Goal: Transaction & Acquisition: Purchase product/service

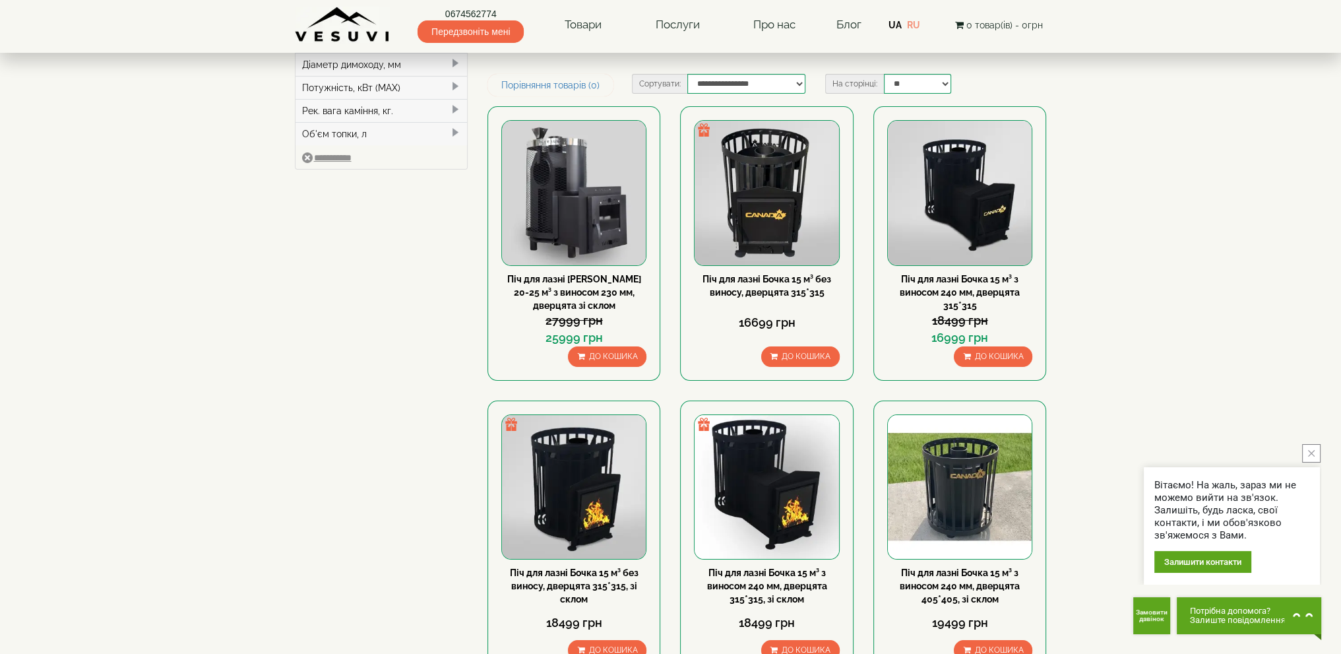
scroll to position [198, 0]
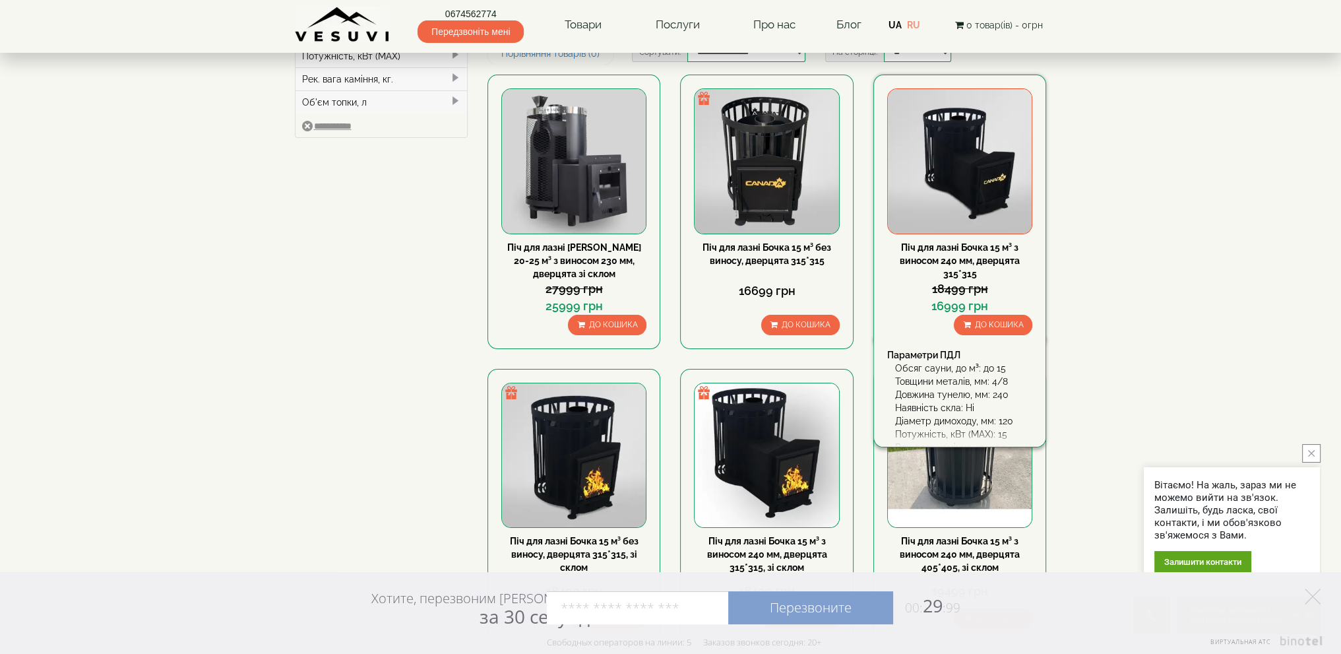
click at [967, 166] on img at bounding box center [960, 161] width 144 height 144
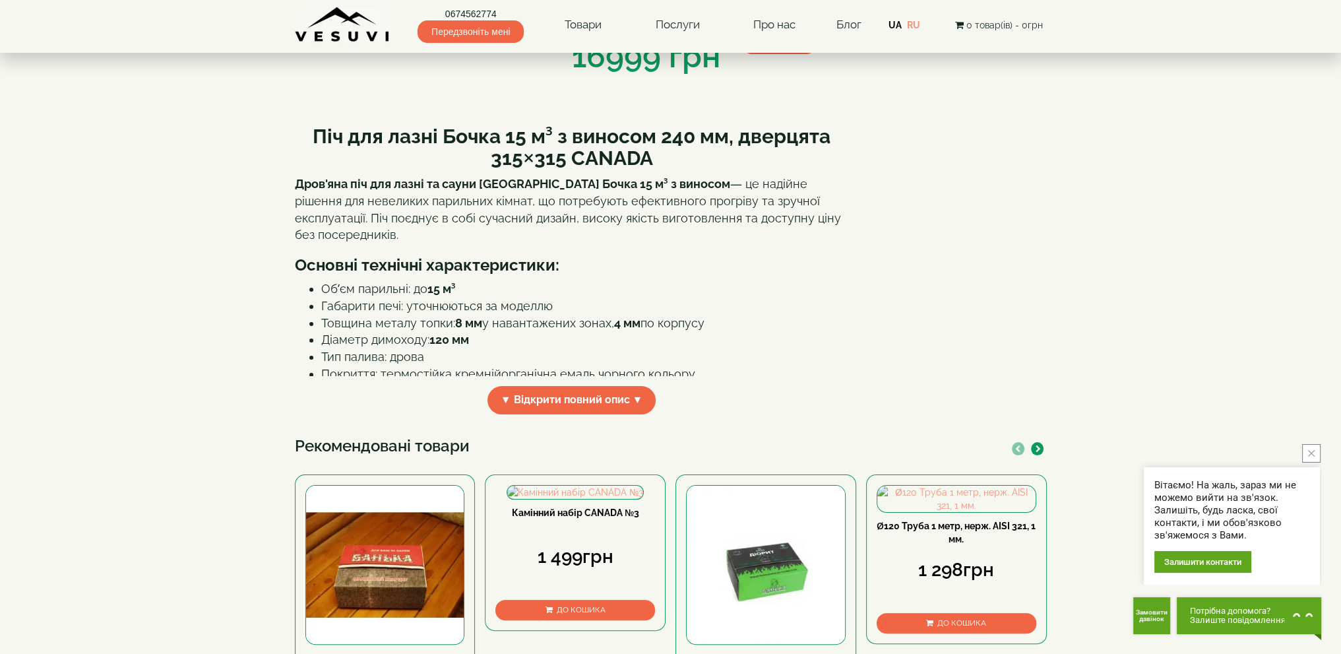
scroll to position [264, 0]
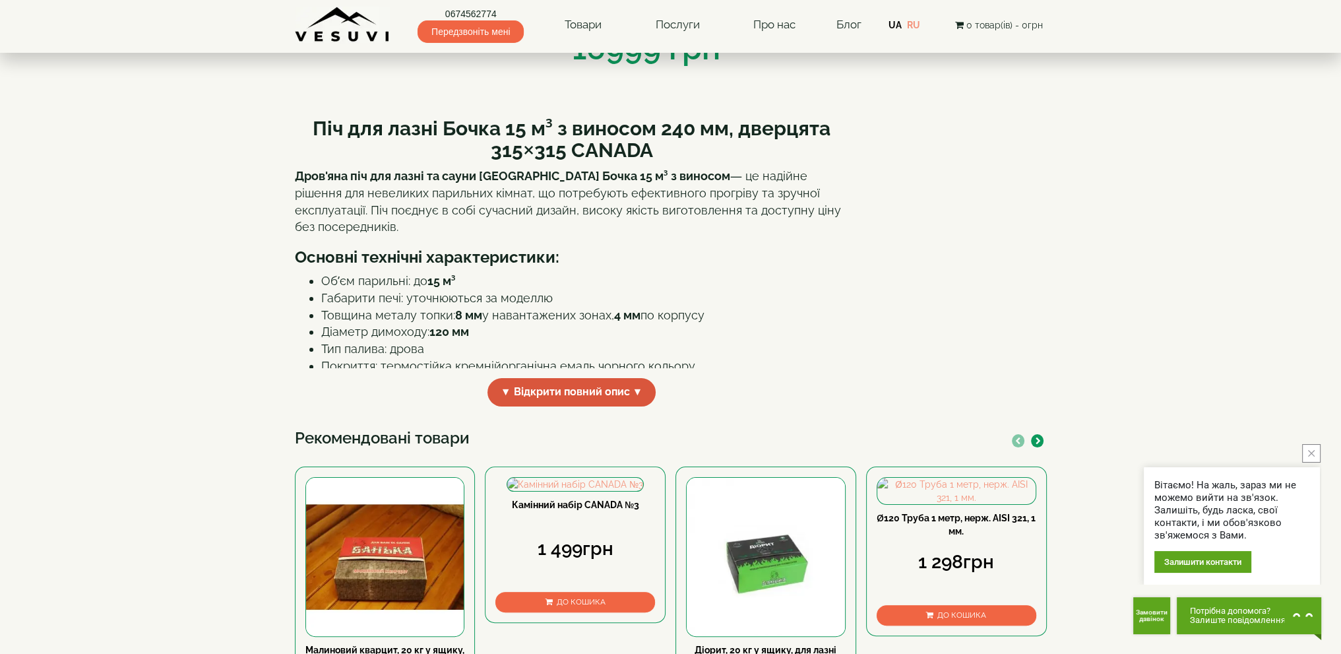
click at [542, 406] on span "▼ Відкрити повний опис ▼" at bounding box center [572, 392] width 169 height 28
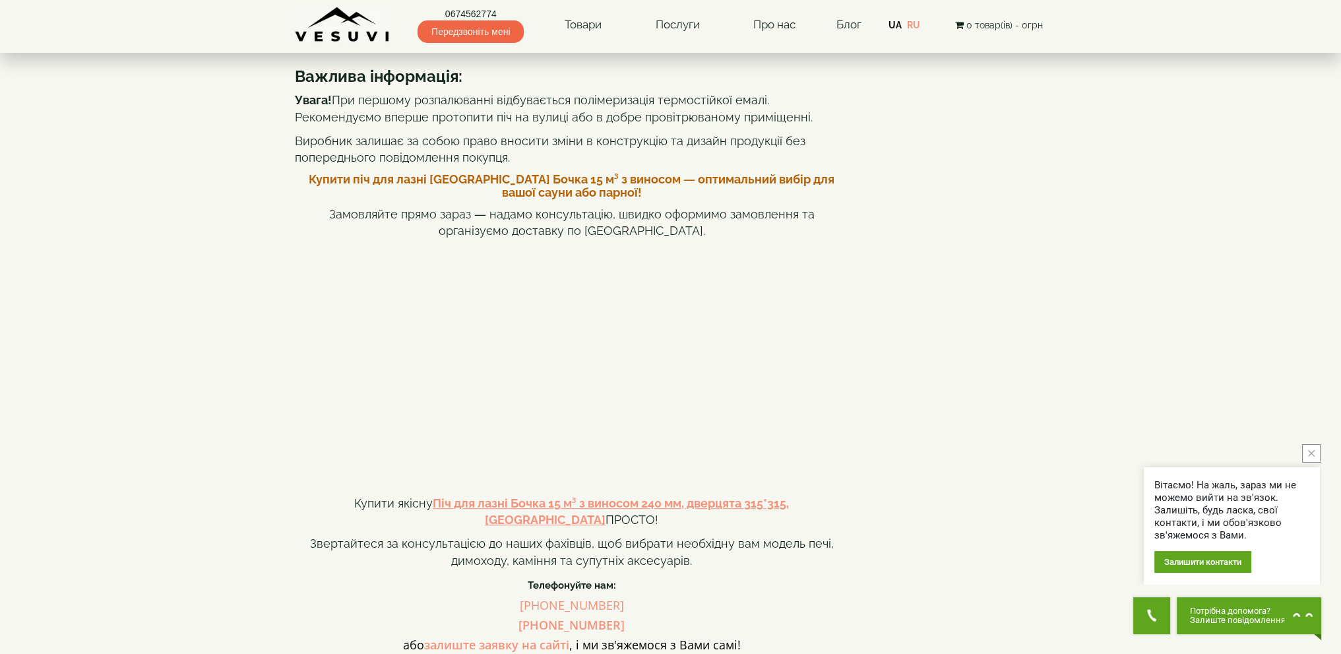
scroll to position [990, 0]
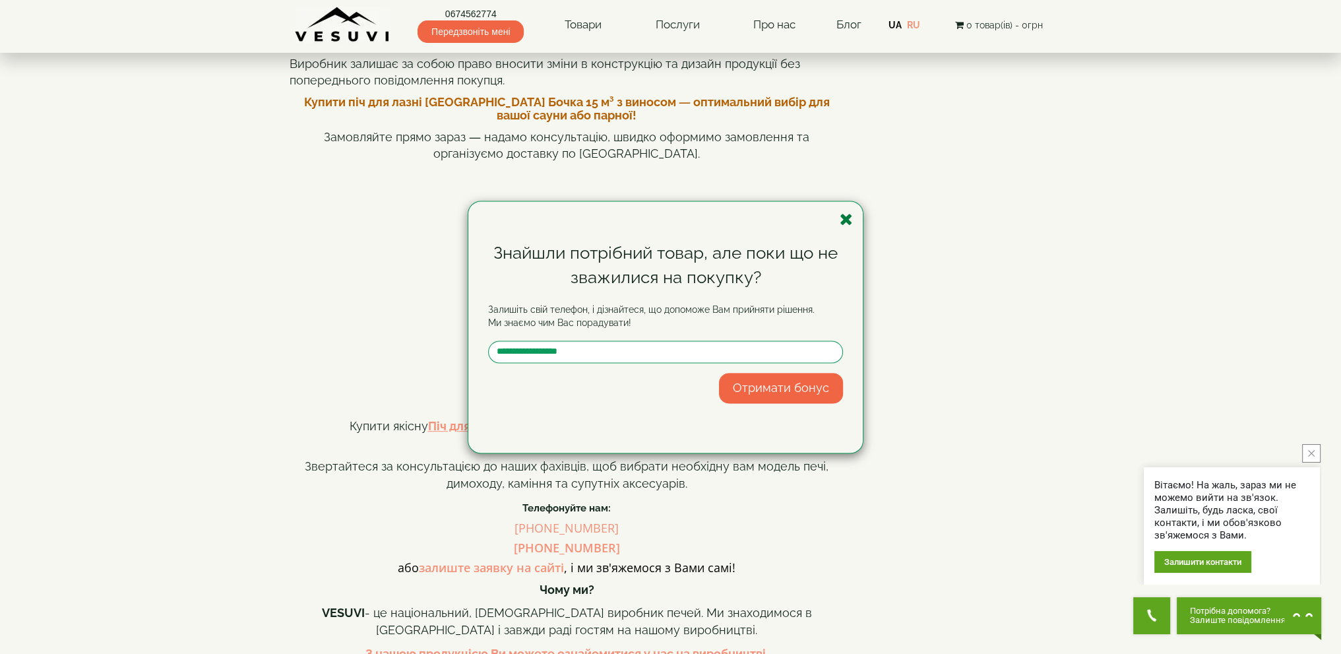
click at [847, 218] on icon "button" at bounding box center [846, 219] width 13 height 16
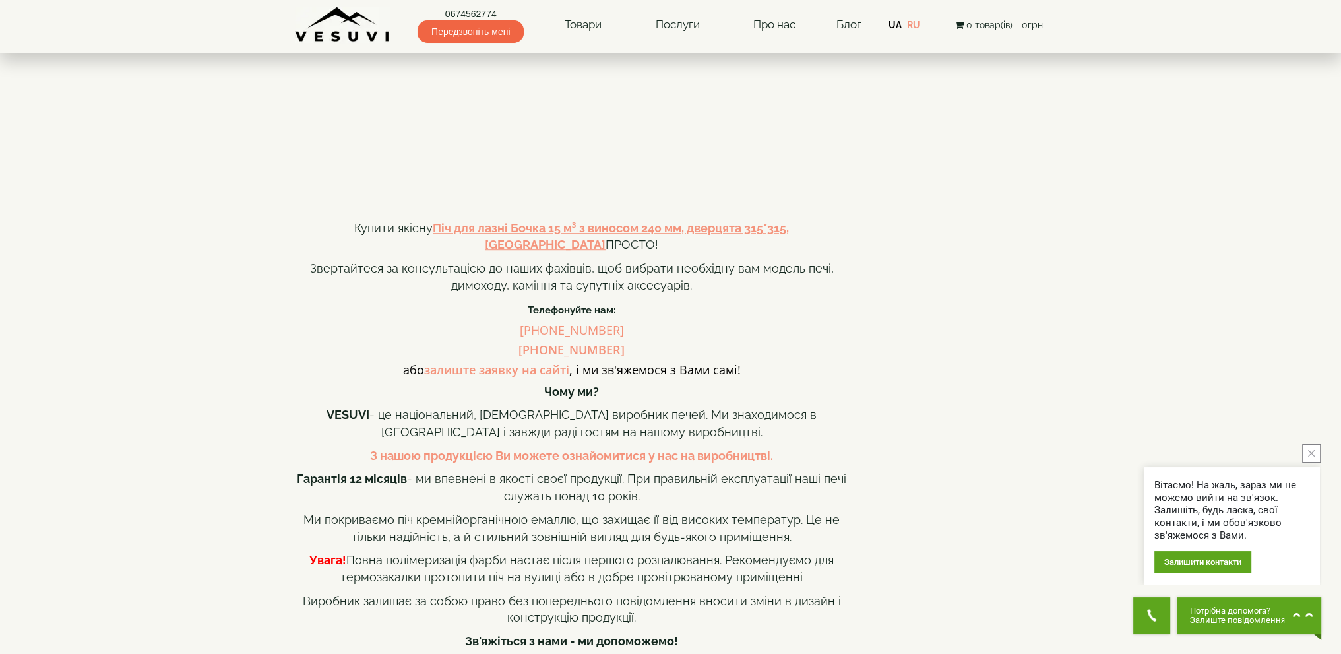
scroll to position [1122, 0]
